Goal: Answer question/provide support: Answer question/provide support

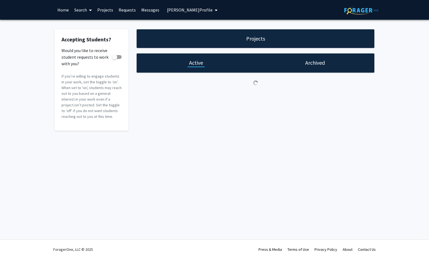
checkbox input "true"
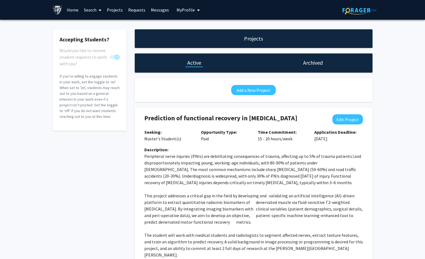
click at [153, 8] on link "Messages" at bounding box center [160, 9] width 24 height 19
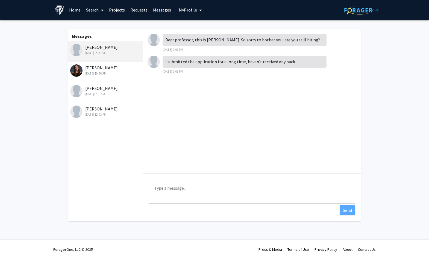
click at [133, 11] on link "Requests" at bounding box center [139, 9] width 23 height 19
